Goal: Transaction & Acquisition: Book appointment/travel/reservation

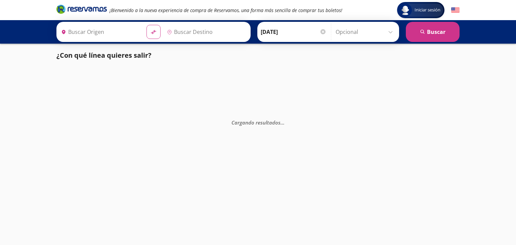
type input "[GEOGRAPHIC_DATA], [GEOGRAPHIC_DATA]"
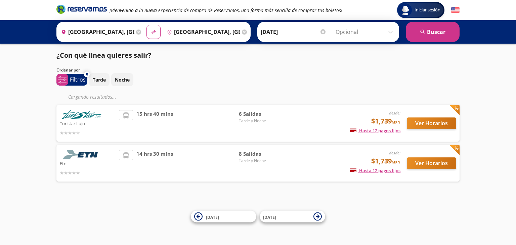
click at [89, 156] on img at bounding box center [82, 154] width 44 height 9
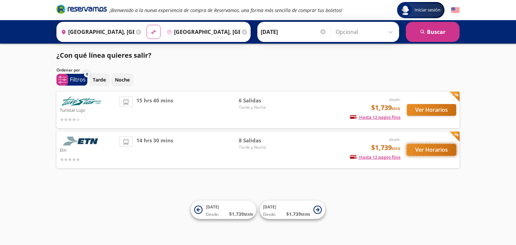
click at [430, 146] on button "Ver Horarios" at bounding box center [431, 150] width 49 height 12
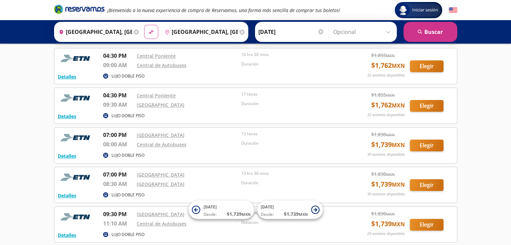
scroll to position [210, 0]
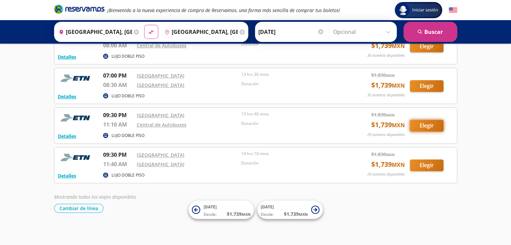
click at [430, 125] on button "Elegir" at bounding box center [427, 126] width 34 height 12
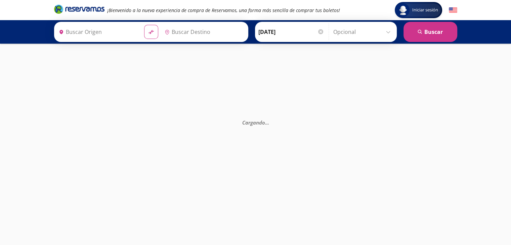
type input "[GEOGRAPHIC_DATA], [GEOGRAPHIC_DATA]"
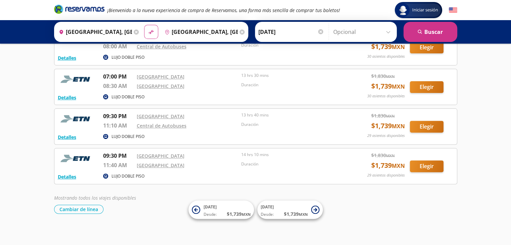
scroll to position [210, 0]
